Goal: Task Accomplishment & Management: Manage account settings

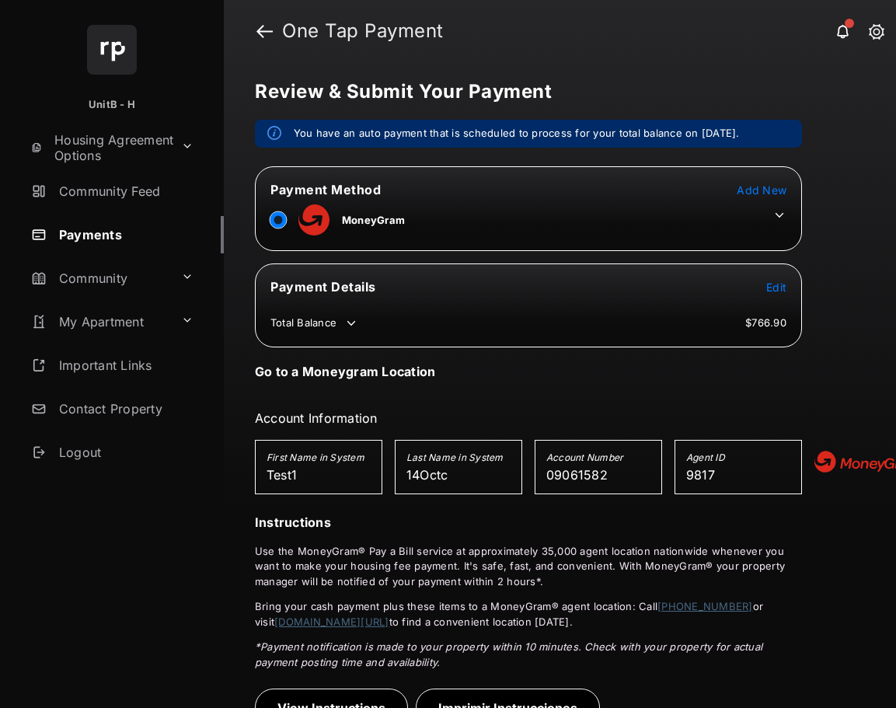
click at [761, 190] on span "Add New" at bounding box center [761, 189] width 50 height 13
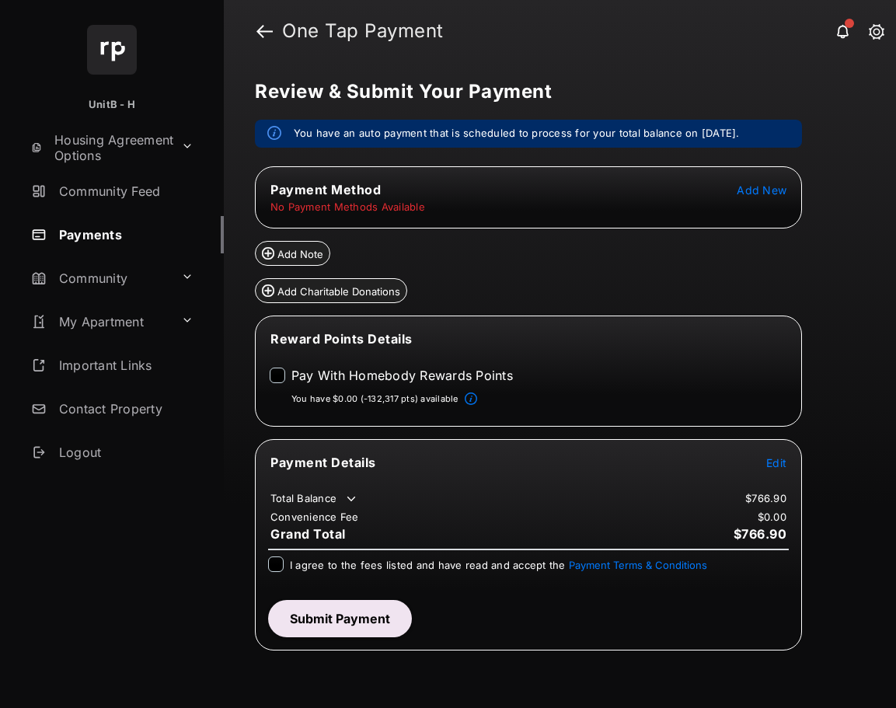
click at [761, 186] on span "Add New" at bounding box center [761, 189] width 50 height 13
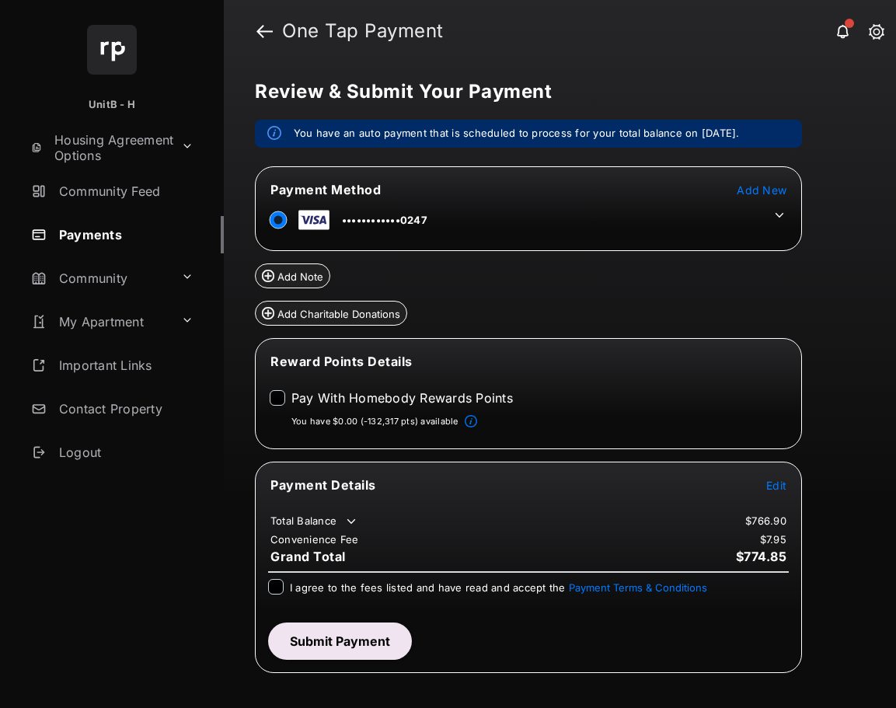
click at [781, 215] on icon at bounding box center [779, 215] width 9 height 5
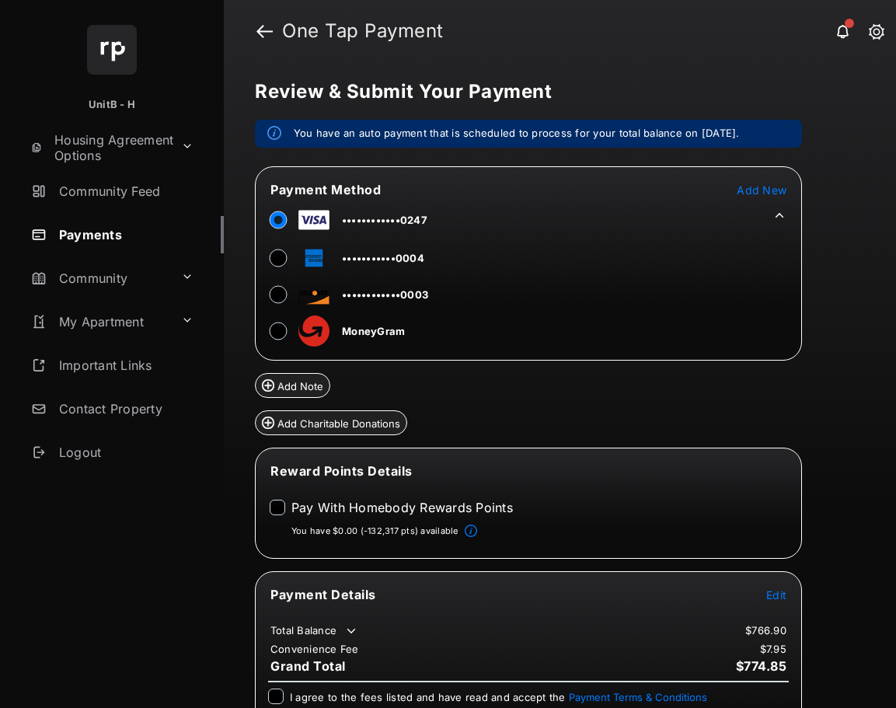
click at [749, 194] on span "Add New" at bounding box center [761, 189] width 50 height 13
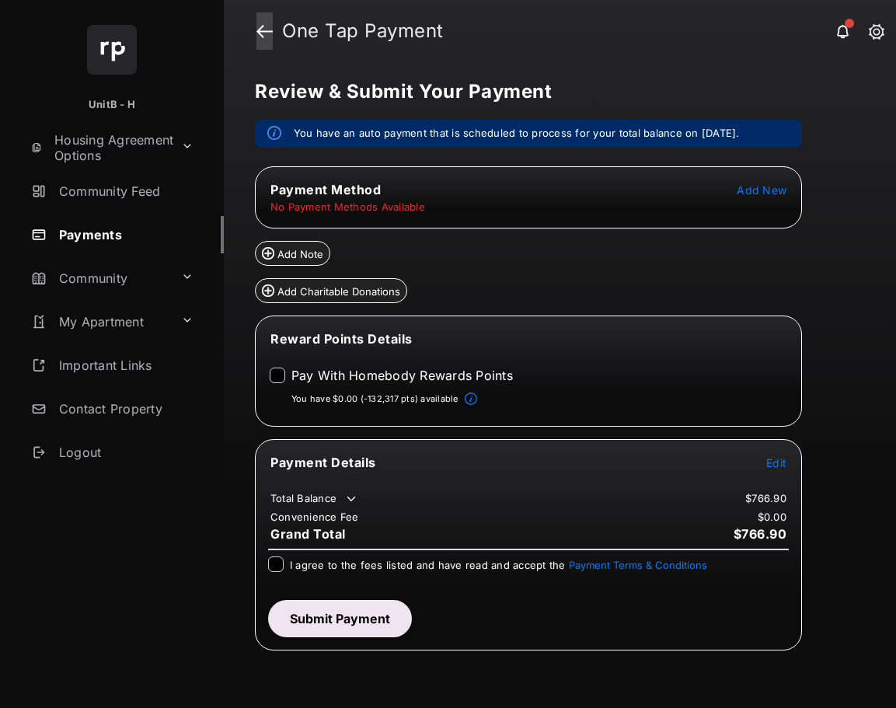
click at [257, 34] on link at bounding box center [264, 30] width 16 height 37
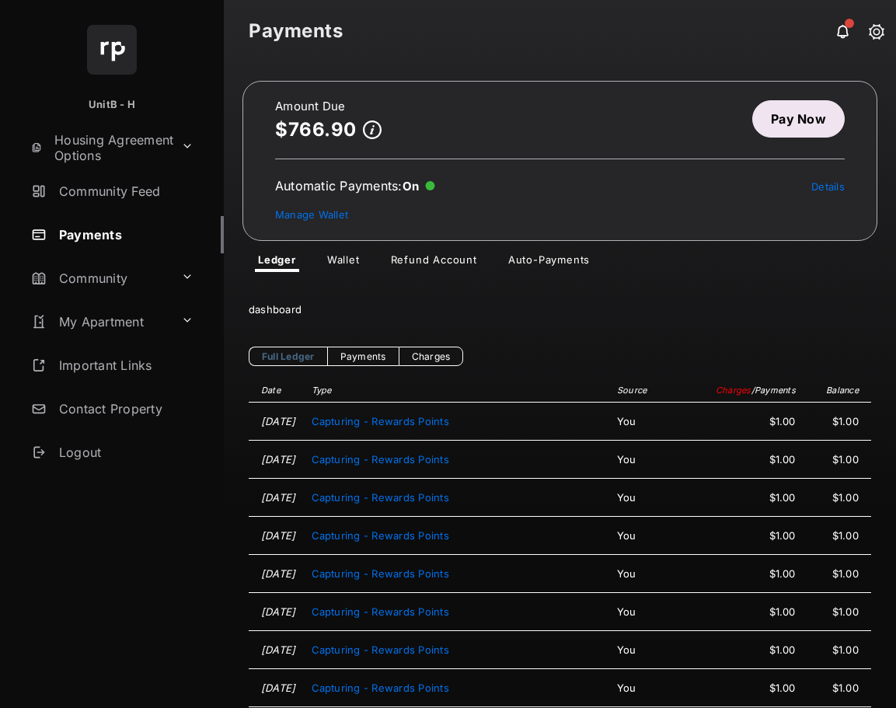
click at [781, 119] on link "Pay Now" at bounding box center [798, 118] width 92 height 37
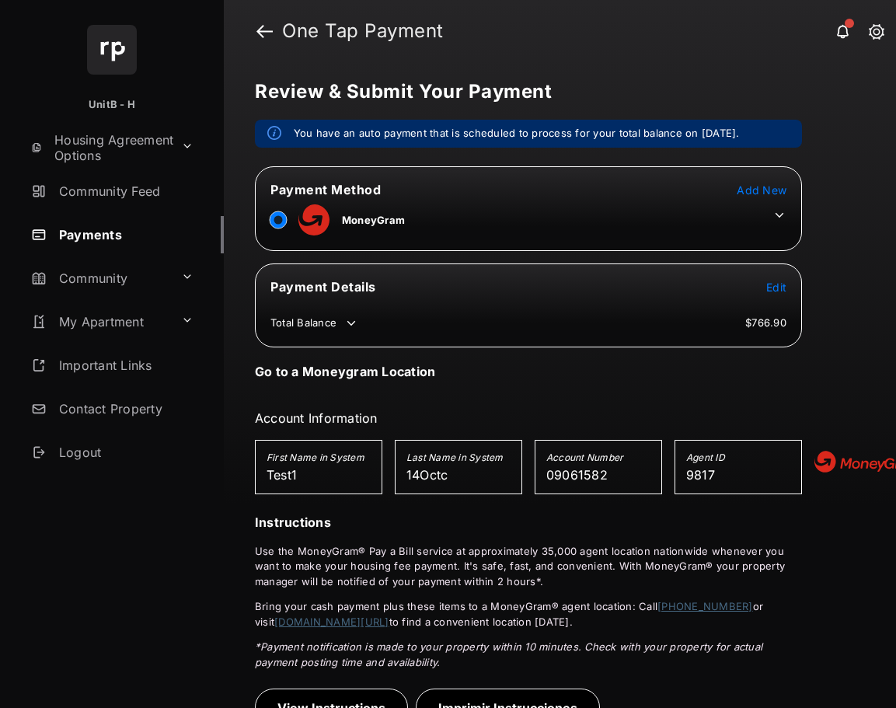
click at [780, 214] on icon at bounding box center [779, 215] width 14 height 14
click at [778, 209] on icon at bounding box center [779, 215] width 14 height 14
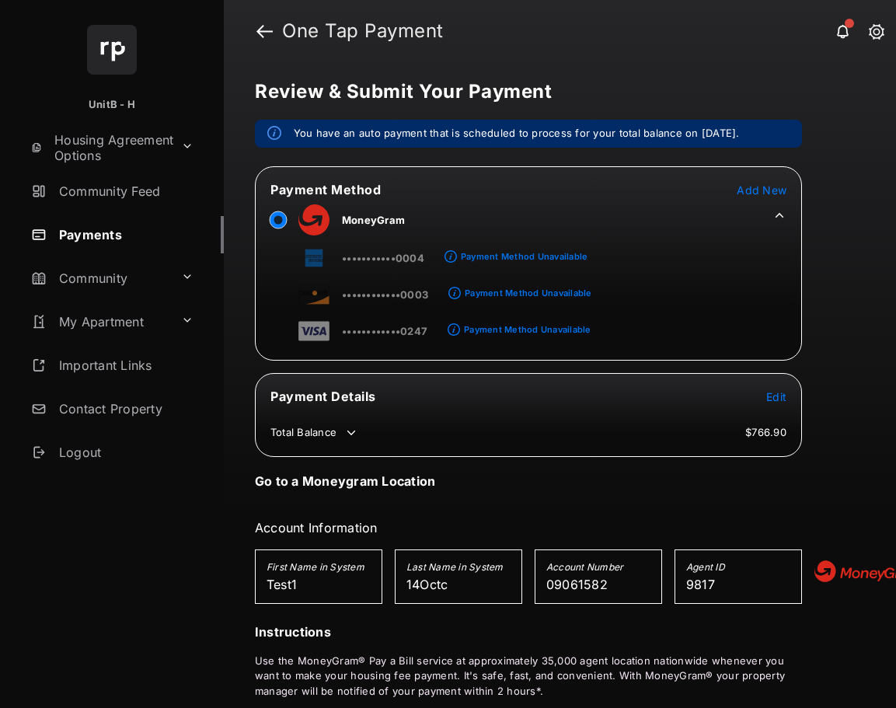
click at [768, 188] on span "Add New" at bounding box center [761, 189] width 50 height 13
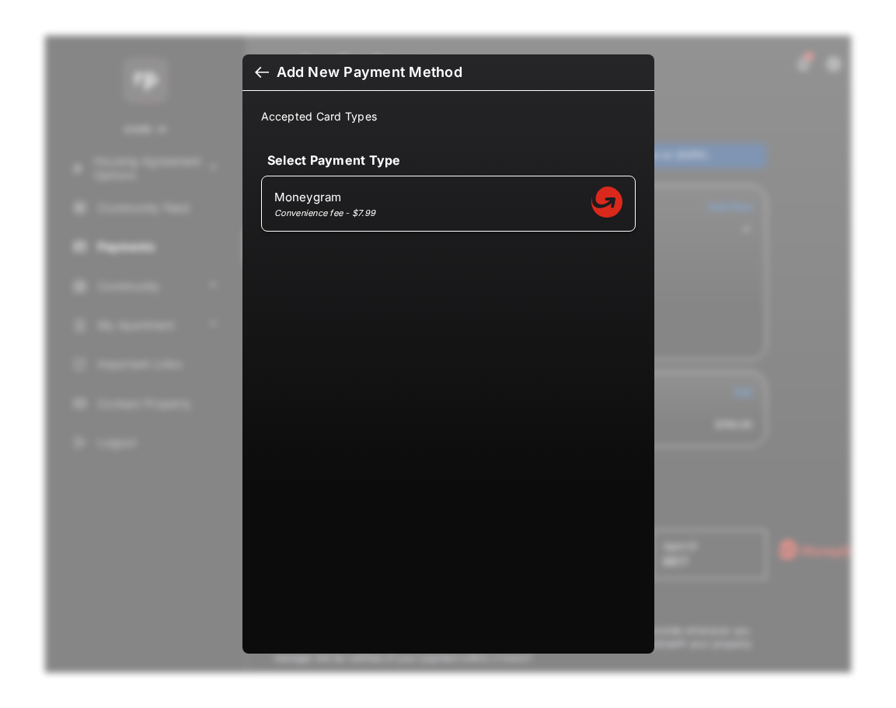
click at [261, 71] on div at bounding box center [262, 73] width 14 height 17
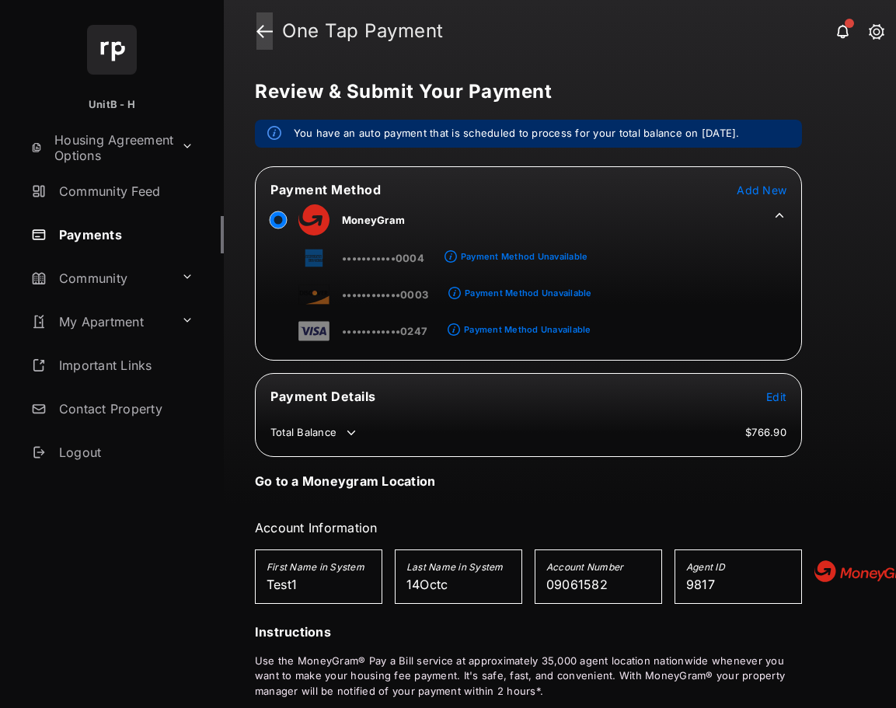
click at [259, 29] on link at bounding box center [264, 30] width 16 height 37
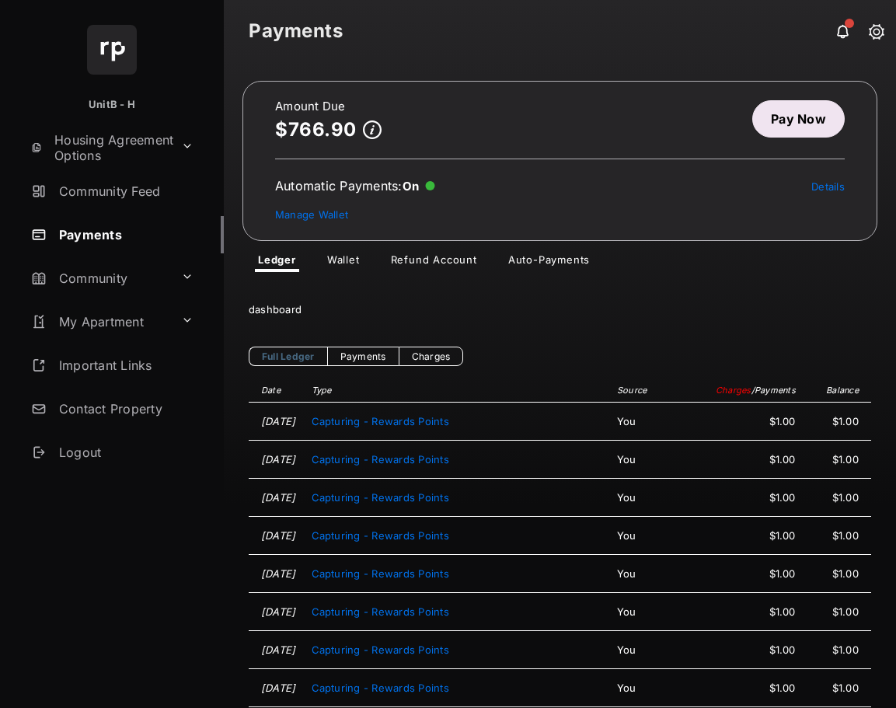
click at [773, 123] on link "Pay Now" at bounding box center [798, 118] width 92 height 37
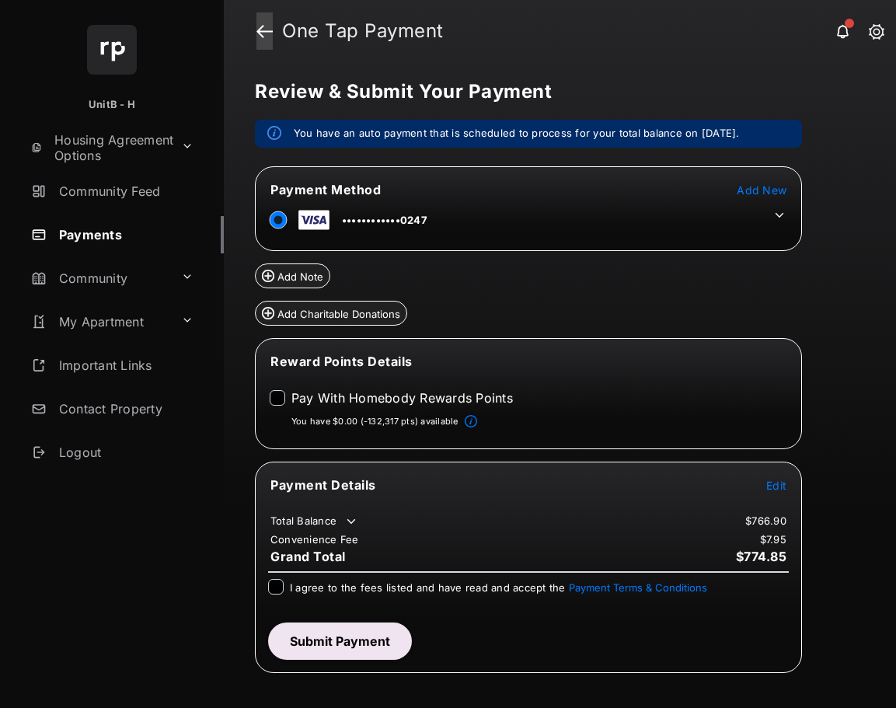
click at [263, 25] on link at bounding box center [264, 30] width 16 height 37
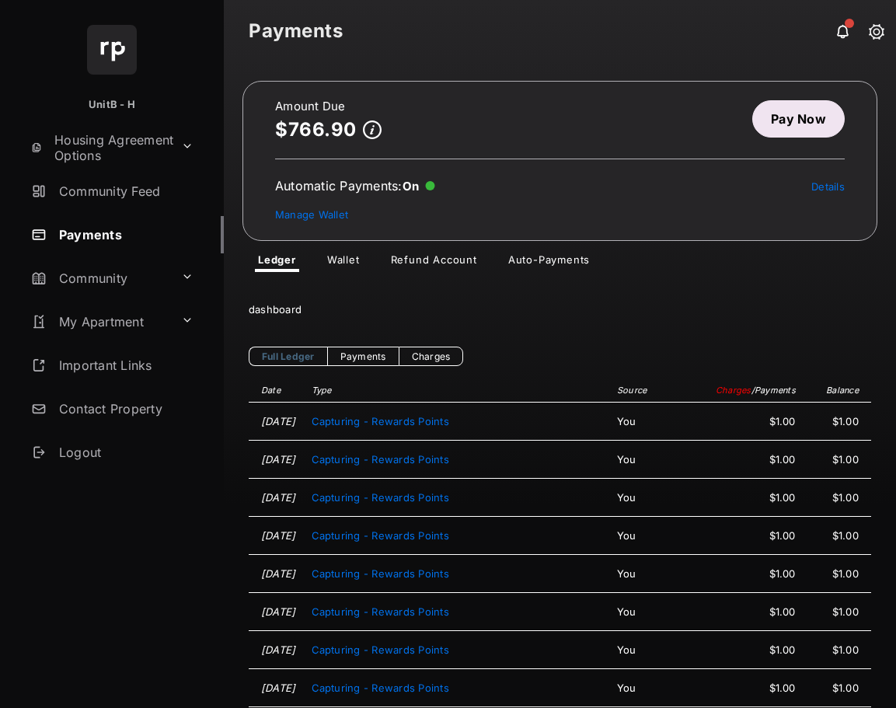
click at [801, 120] on link "Pay Now" at bounding box center [798, 118] width 92 height 37
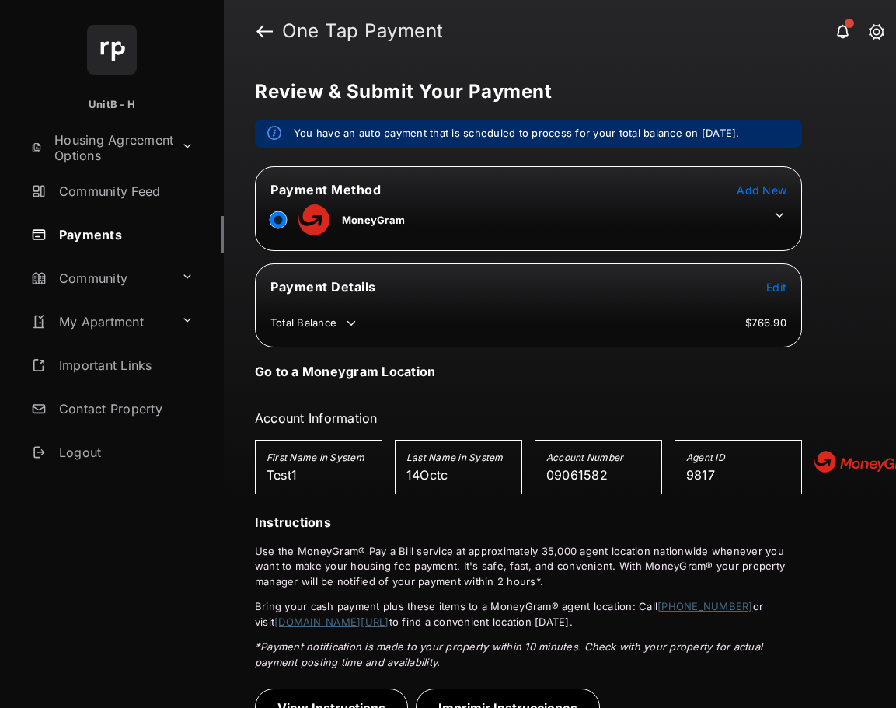
click at [764, 188] on span "Add New" at bounding box center [761, 189] width 50 height 13
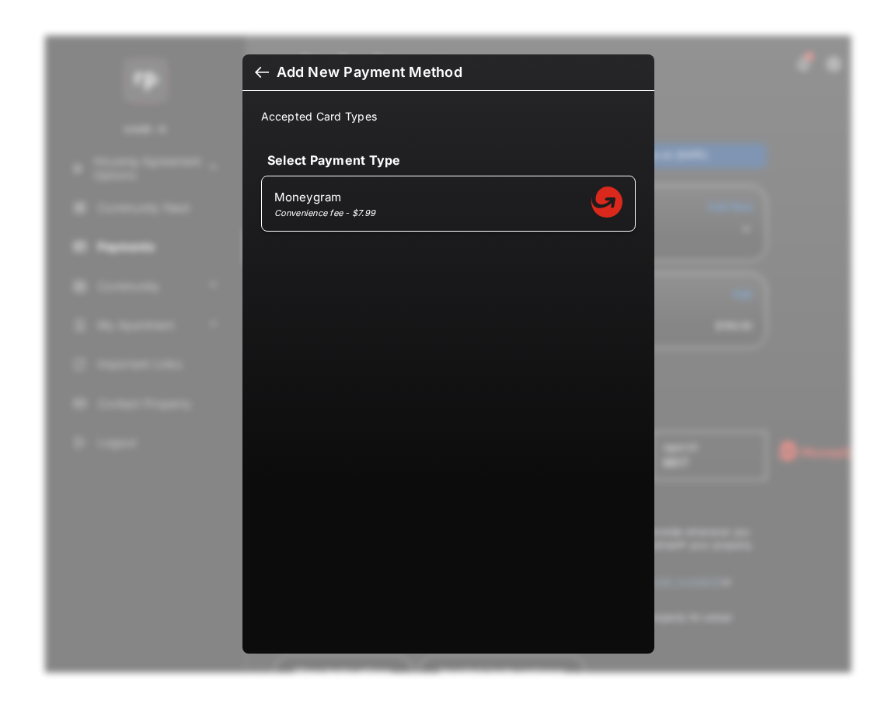
click at [253, 72] on h6 "Add New Payment Method" at bounding box center [448, 72] width 412 height 37
click at [258, 74] on div at bounding box center [262, 73] width 14 height 17
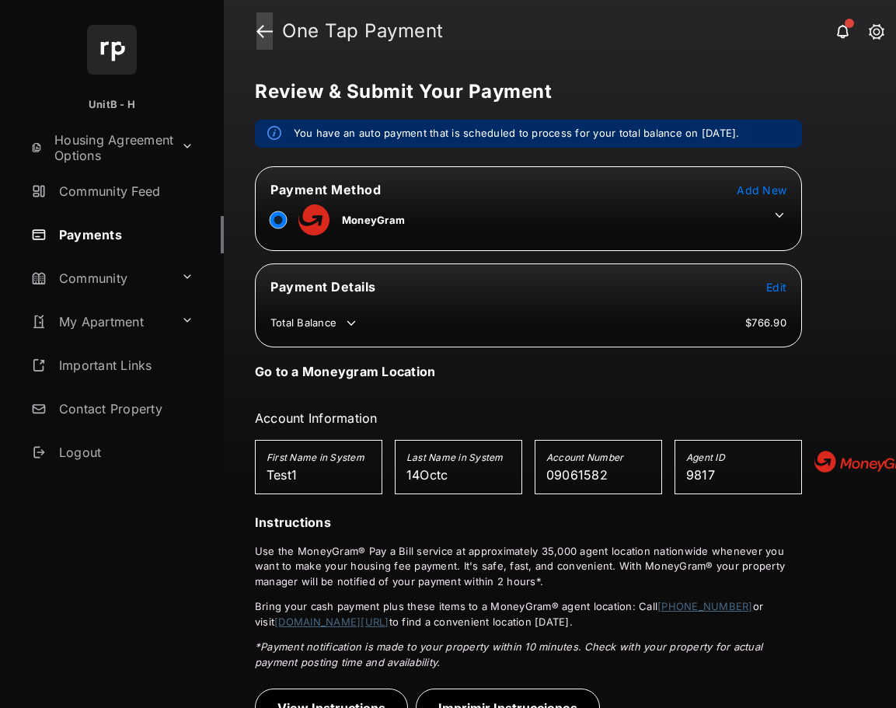
click at [262, 37] on link at bounding box center [264, 30] width 16 height 37
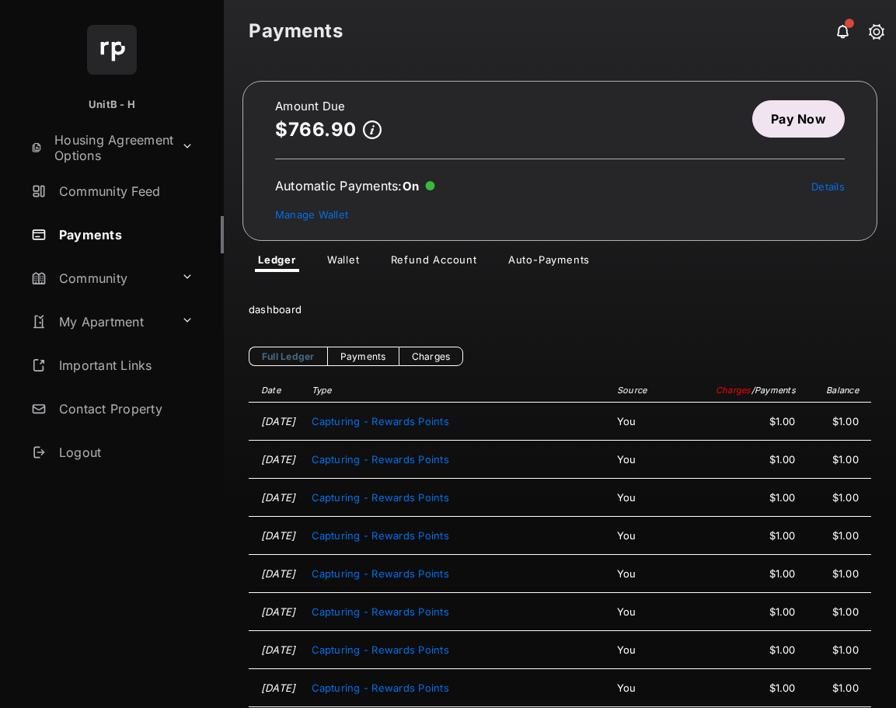
click at [798, 116] on link "Pay Now" at bounding box center [798, 118] width 92 height 37
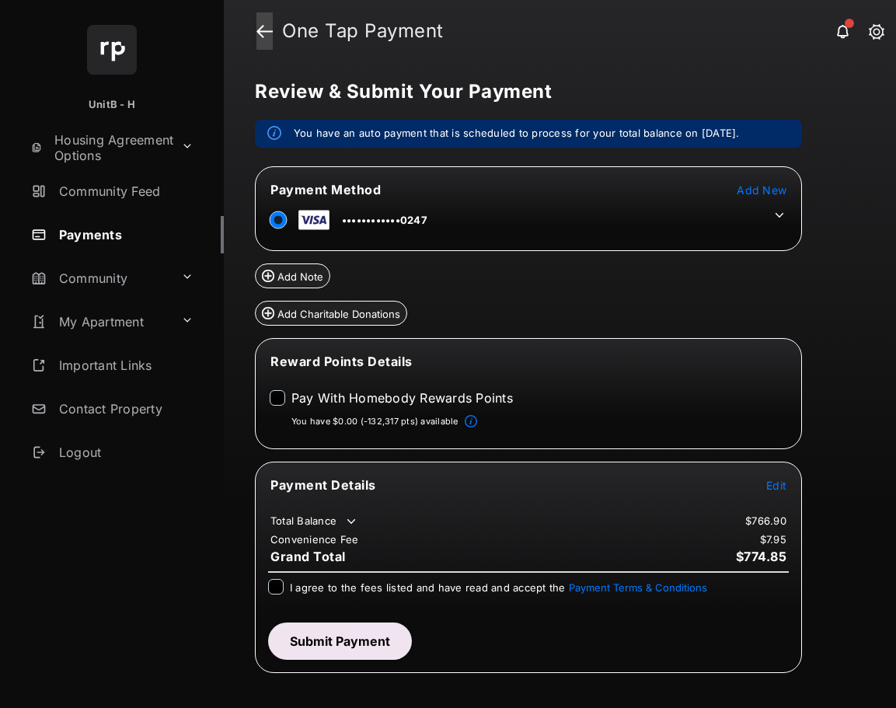
click at [259, 31] on link at bounding box center [264, 30] width 16 height 37
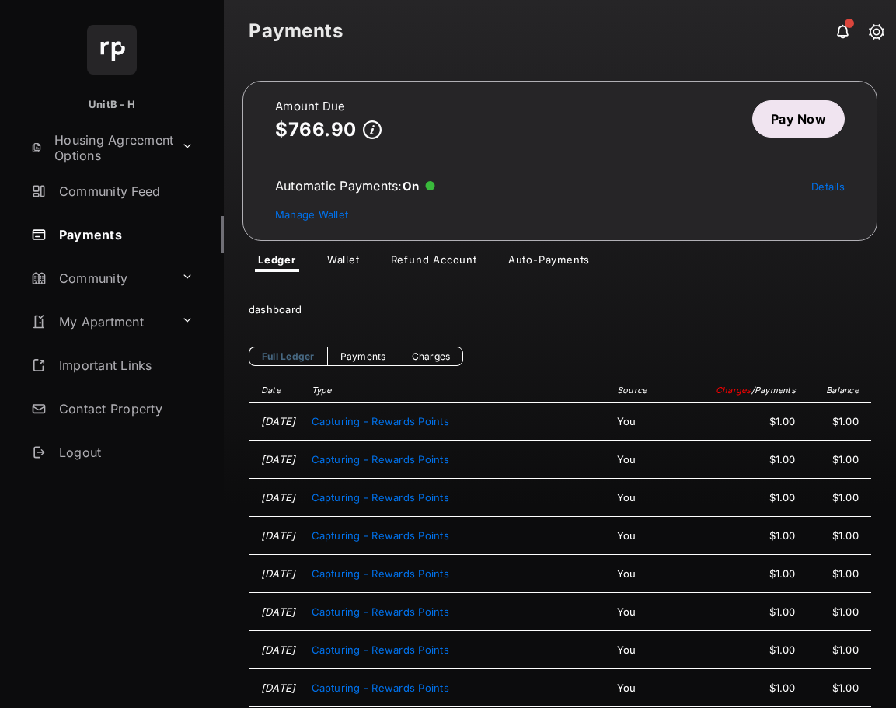
click at [552, 259] on link "Auto-Payments" at bounding box center [549, 262] width 106 height 19
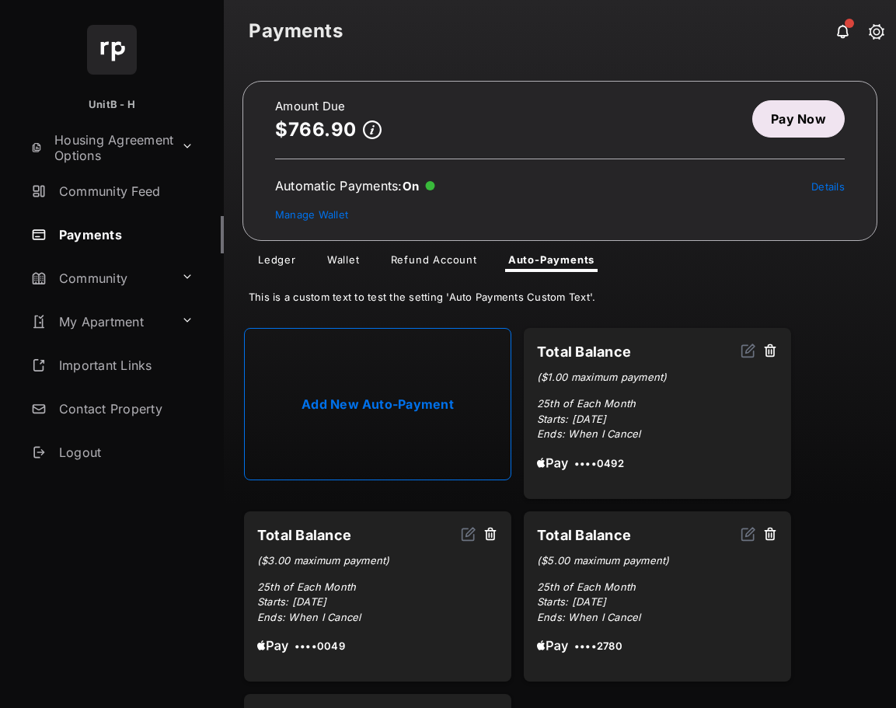
click at [421, 393] on link "Add New Auto-Payment" at bounding box center [377, 404] width 267 height 152
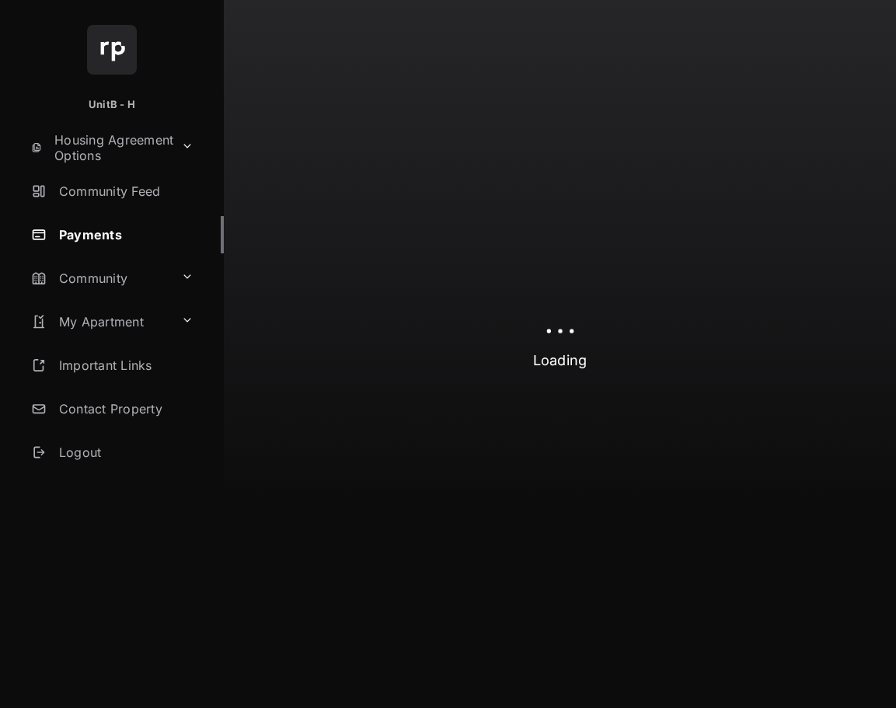
select select "**********"
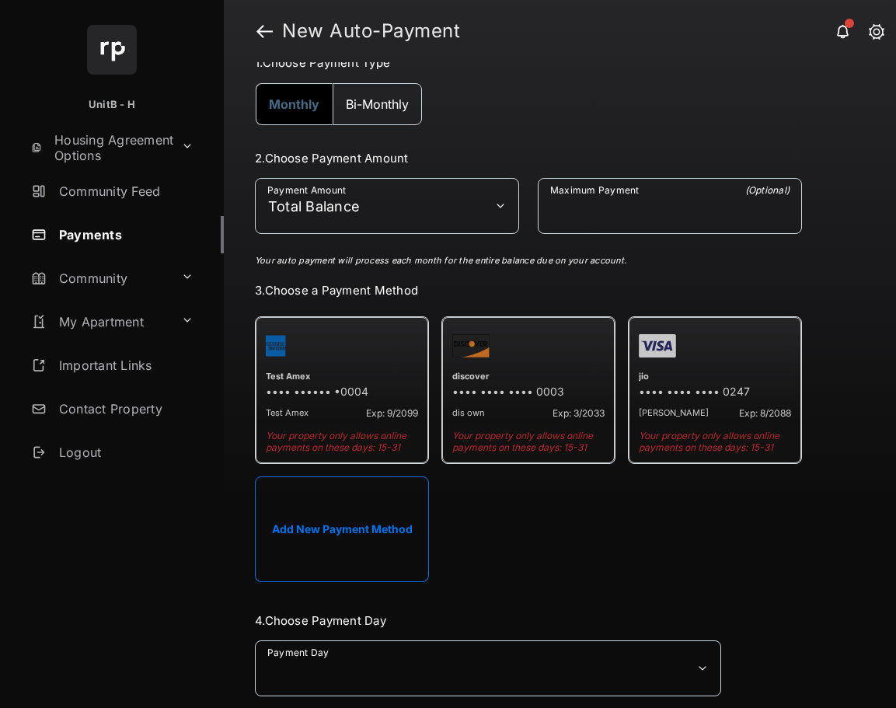
scroll to position [155, 0]
click at [350, 516] on button "Add New Payment Method" at bounding box center [342, 528] width 174 height 106
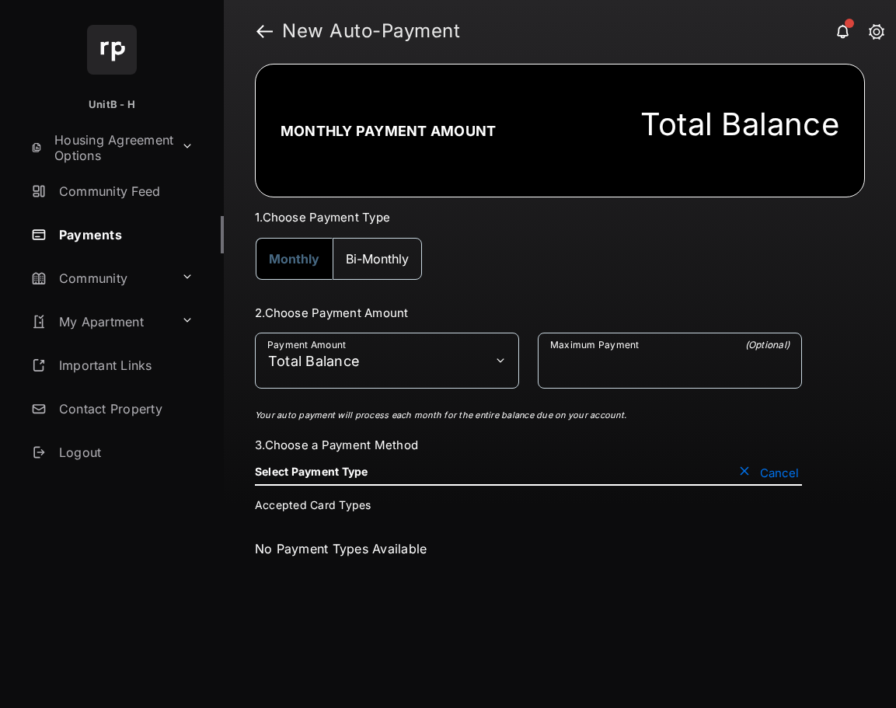
scroll to position [0, 0]
click at [784, 477] on button "Cancel" at bounding box center [768, 472] width 67 height 16
